Goal: Find specific page/section: Find specific page/section

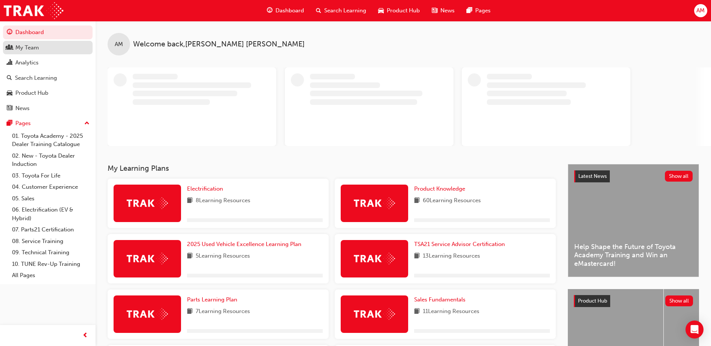
click at [45, 52] on div "My Team" at bounding box center [48, 47] width 82 height 9
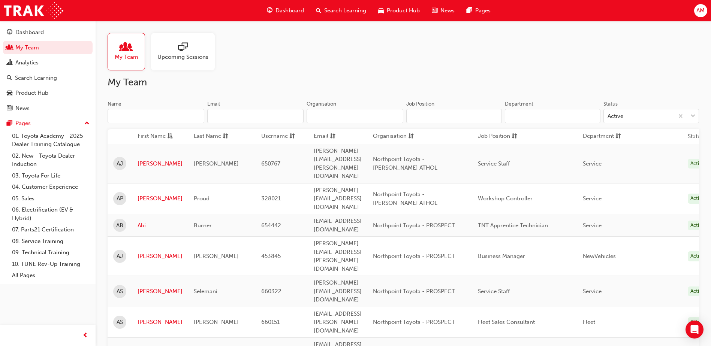
click at [155, 114] on input "Name" at bounding box center [155, 116] width 97 height 14
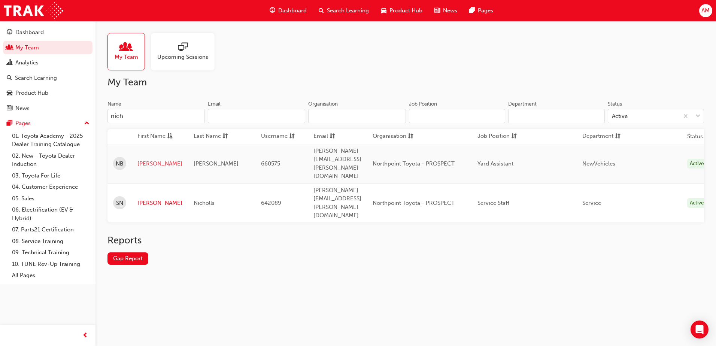
type input "nich"
click at [157, 160] on link "[PERSON_NAME]" at bounding box center [159, 164] width 45 height 9
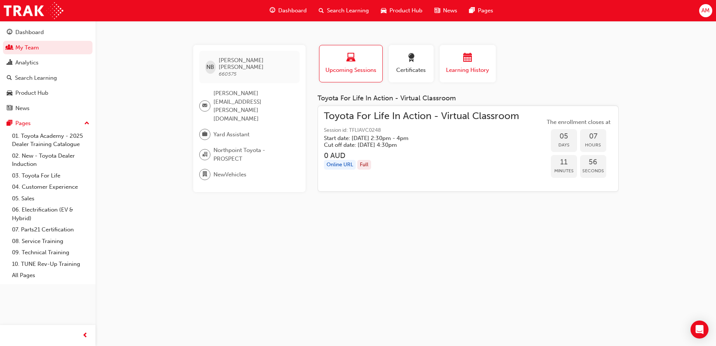
click at [456, 64] on div "button" at bounding box center [467, 59] width 45 height 12
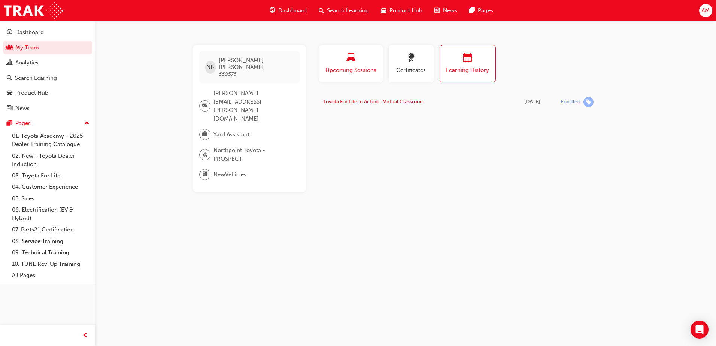
click at [378, 69] on button "Upcoming Sessions" at bounding box center [351, 63] width 64 height 37
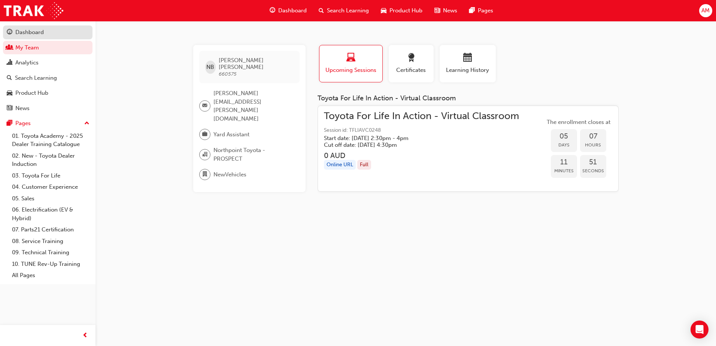
click at [47, 33] on div "Dashboard" at bounding box center [48, 32] width 82 height 9
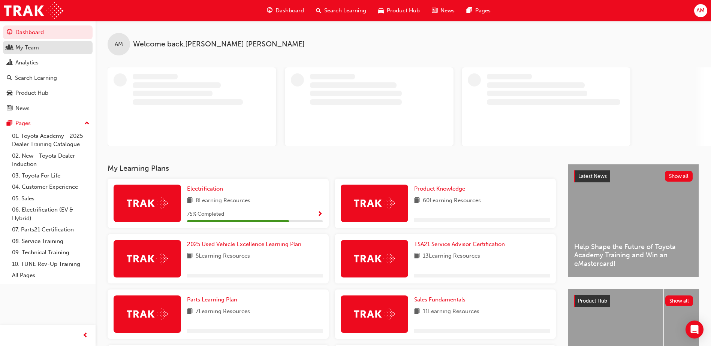
click at [31, 51] on div "My Team" at bounding box center [27, 47] width 24 height 9
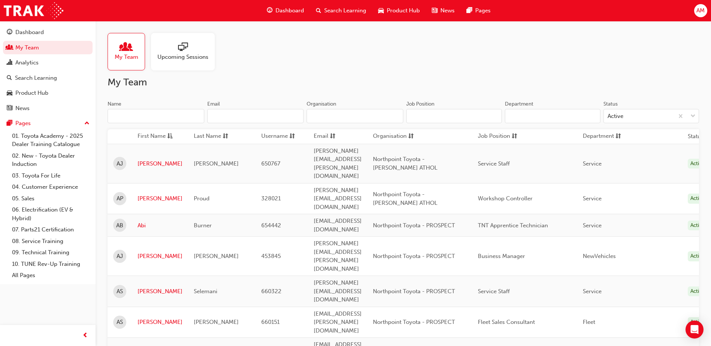
click at [134, 112] on input "Name" at bounding box center [155, 116] width 97 height 14
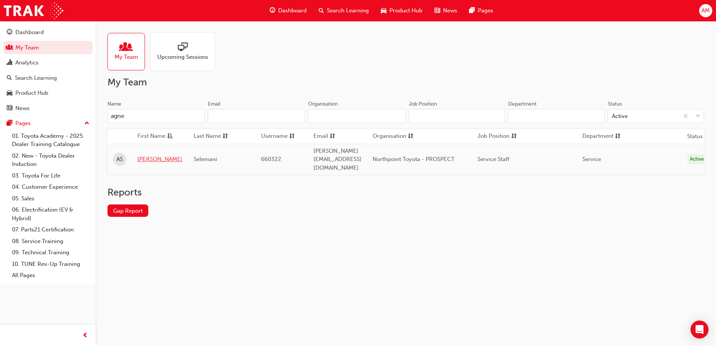
type input "agne"
click at [145, 155] on link "[PERSON_NAME]" at bounding box center [159, 159] width 45 height 9
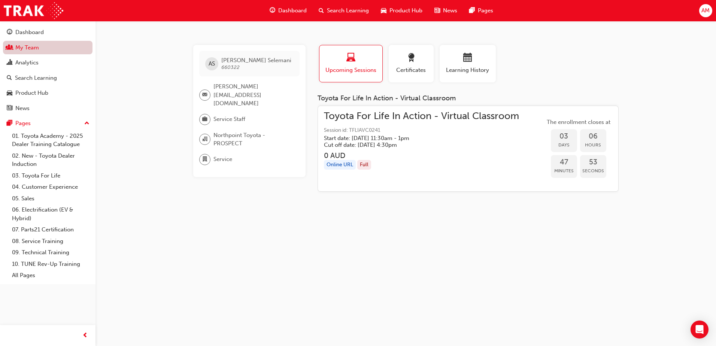
click at [41, 46] on link "My Team" at bounding box center [48, 48] width 90 height 14
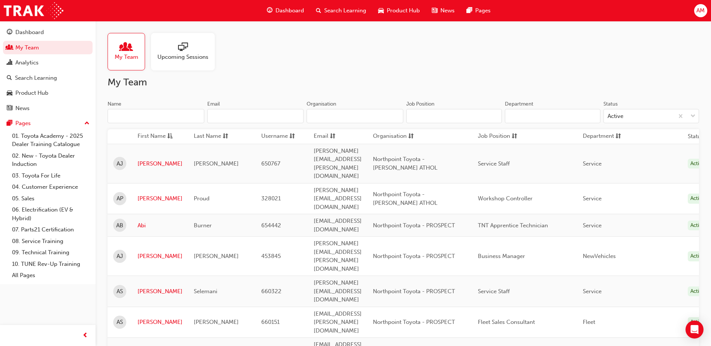
click at [125, 120] on input "Name" at bounding box center [155, 116] width 97 height 14
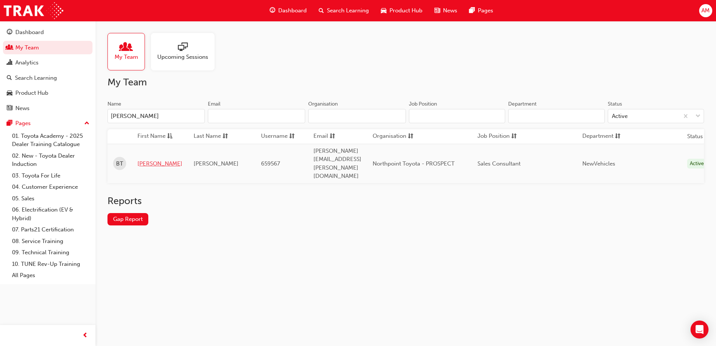
type input "bailey"
click at [148, 160] on link "[PERSON_NAME]" at bounding box center [159, 164] width 45 height 9
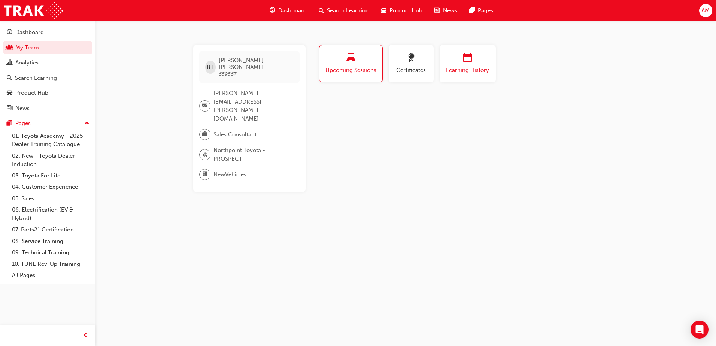
click at [450, 52] on button "Learning History" at bounding box center [468, 63] width 56 height 37
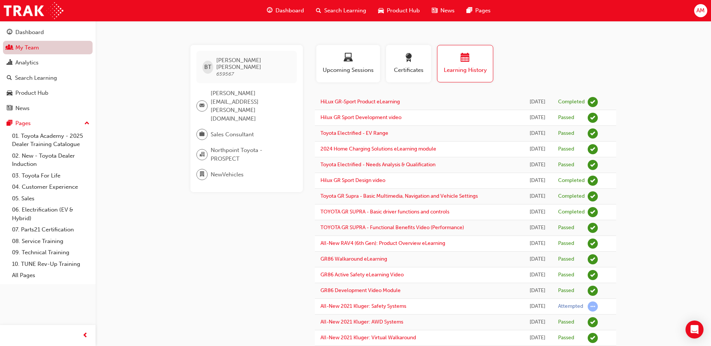
click at [20, 51] on link "My Team" at bounding box center [48, 48] width 90 height 14
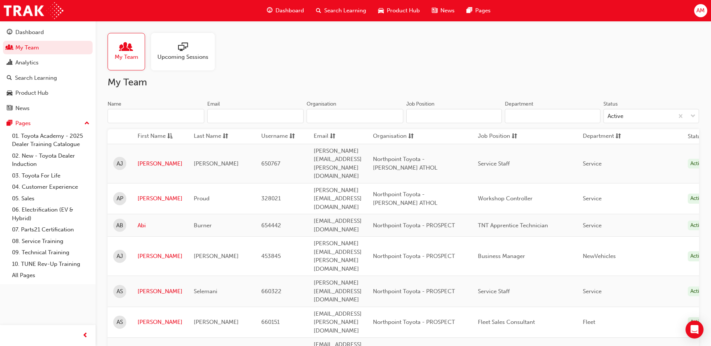
click at [129, 116] on input "Name" at bounding box center [155, 116] width 97 height 14
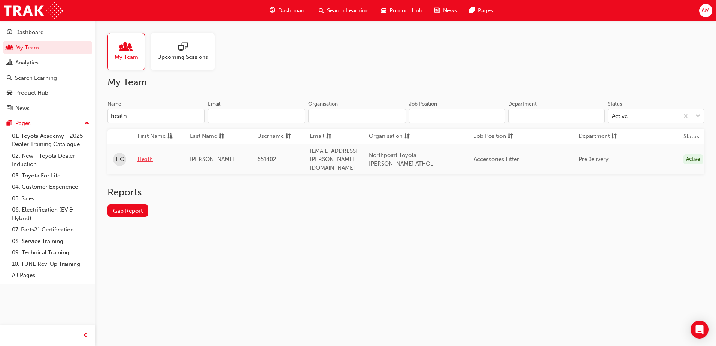
type input "heath"
click at [144, 155] on link "Heath" at bounding box center [157, 159] width 41 height 9
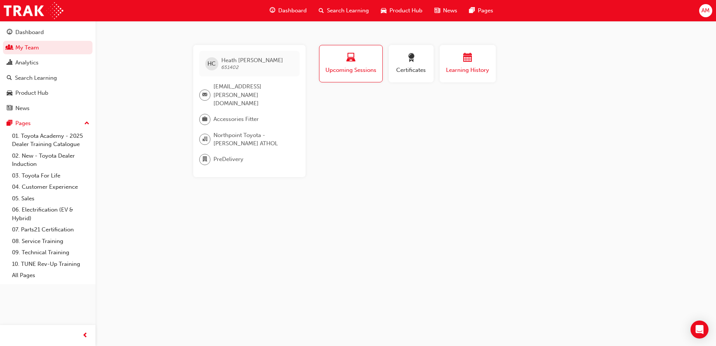
click at [466, 66] on span "Learning History" at bounding box center [467, 70] width 45 height 9
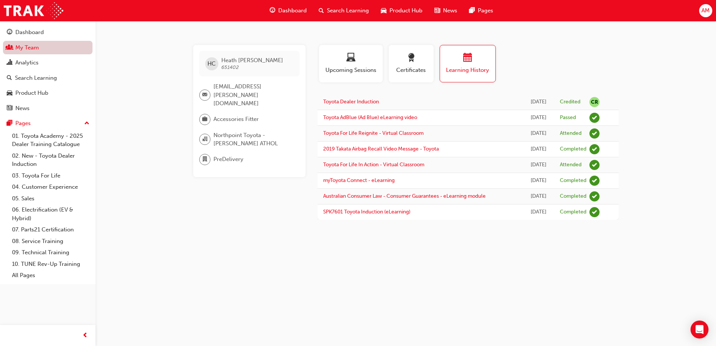
click at [40, 48] on link "My Team" at bounding box center [48, 48] width 90 height 14
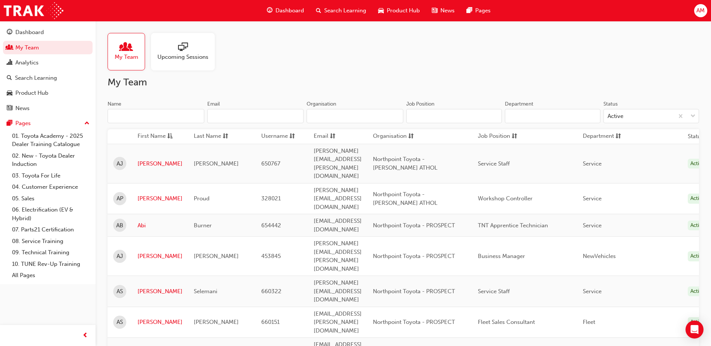
click at [132, 115] on input "Name" at bounding box center [155, 116] width 97 height 14
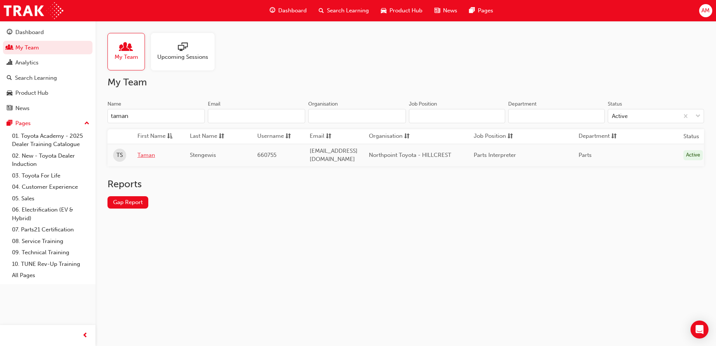
type input "taman"
click at [151, 151] on link "Taman" at bounding box center [157, 155] width 41 height 9
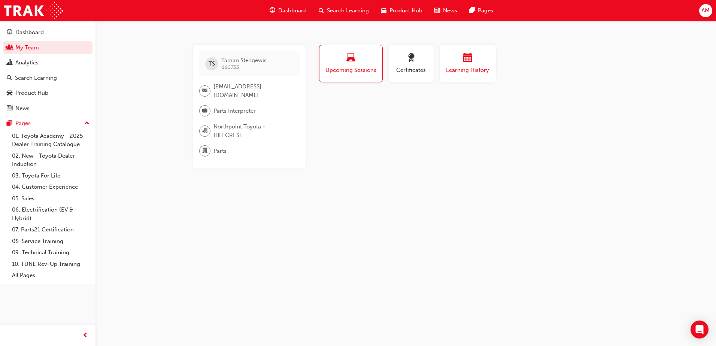
click at [484, 69] on span "Learning History" at bounding box center [467, 70] width 45 height 9
